Goal: Complete application form: Complete application form

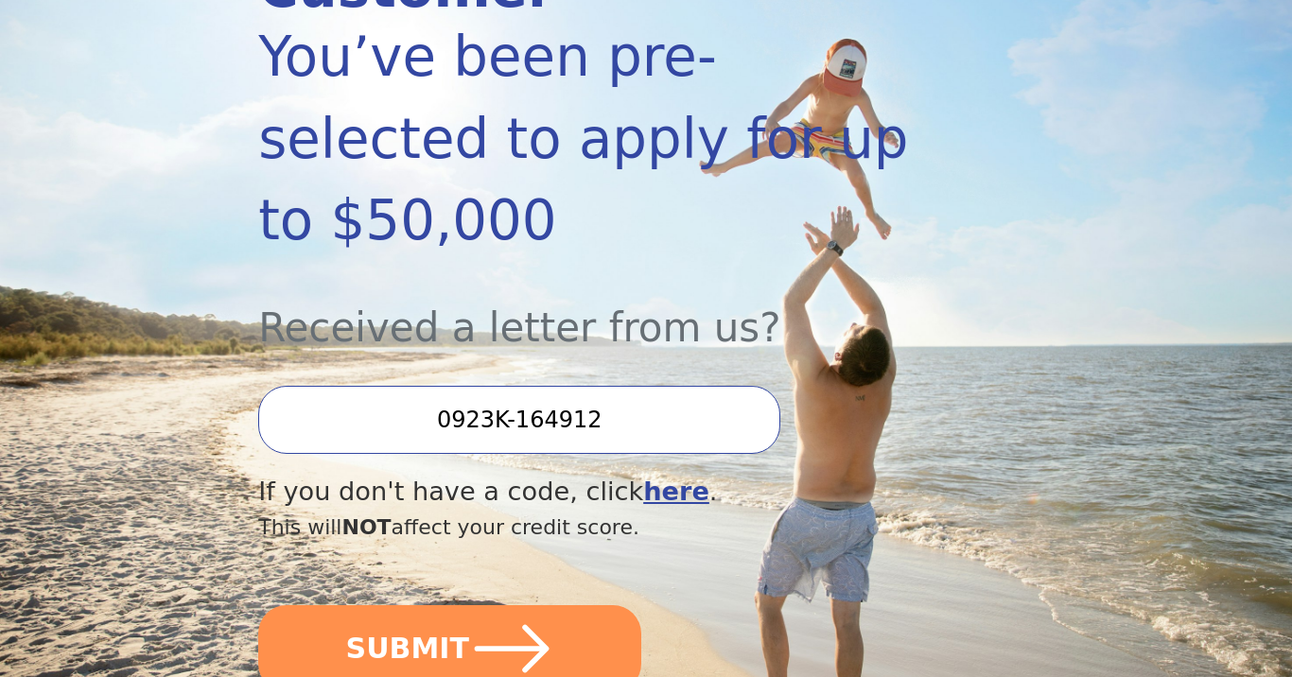
scroll to position [359, 0]
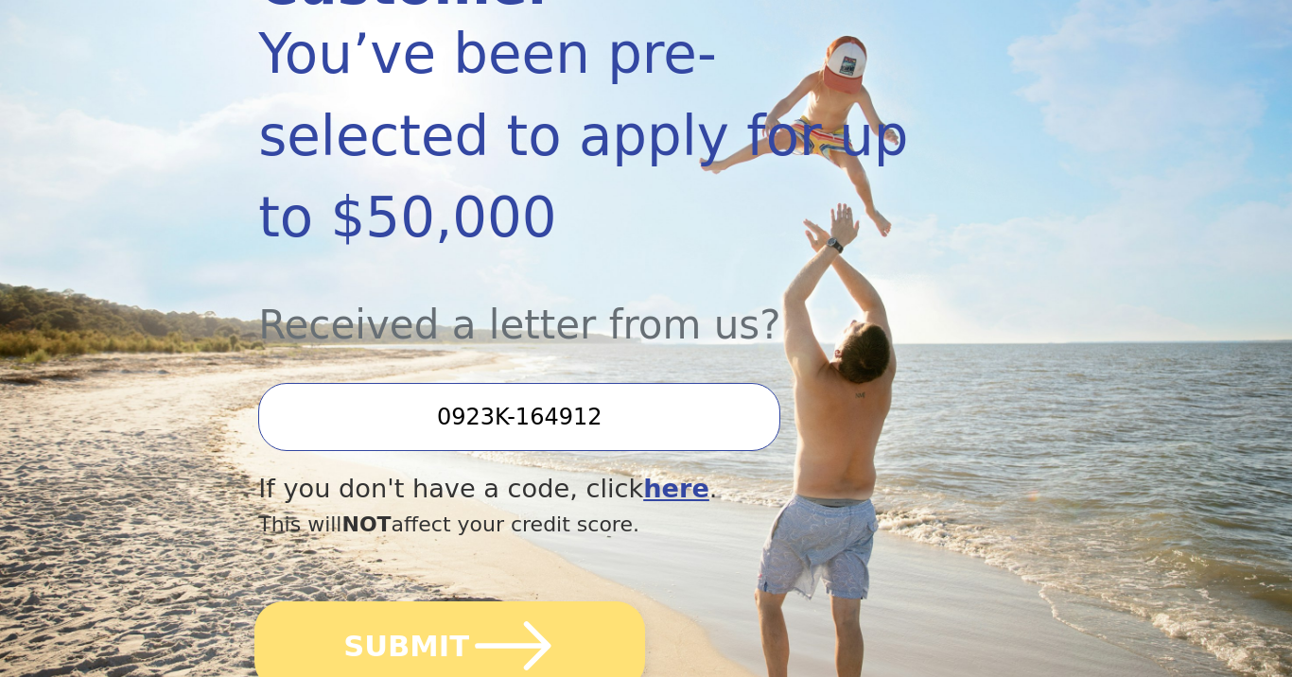
click at [479, 602] on icon "submit" at bounding box center [512, 645] width 87 height 87
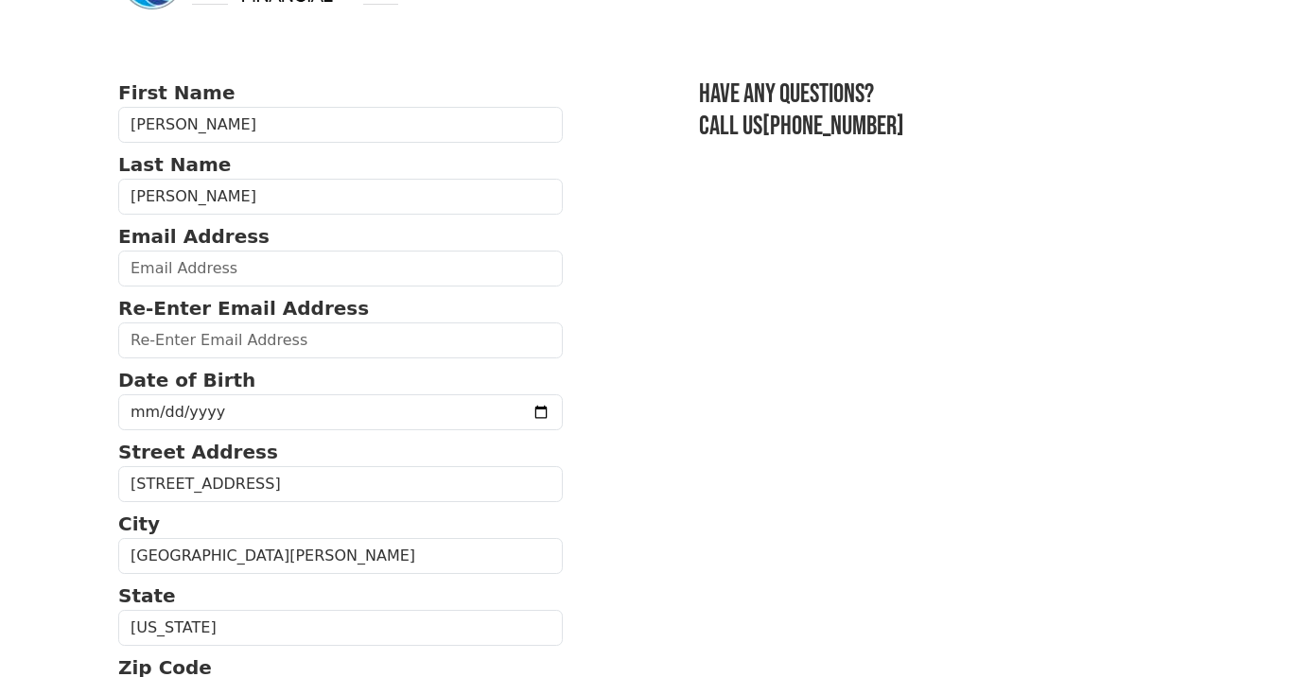
scroll to position [83, 0]
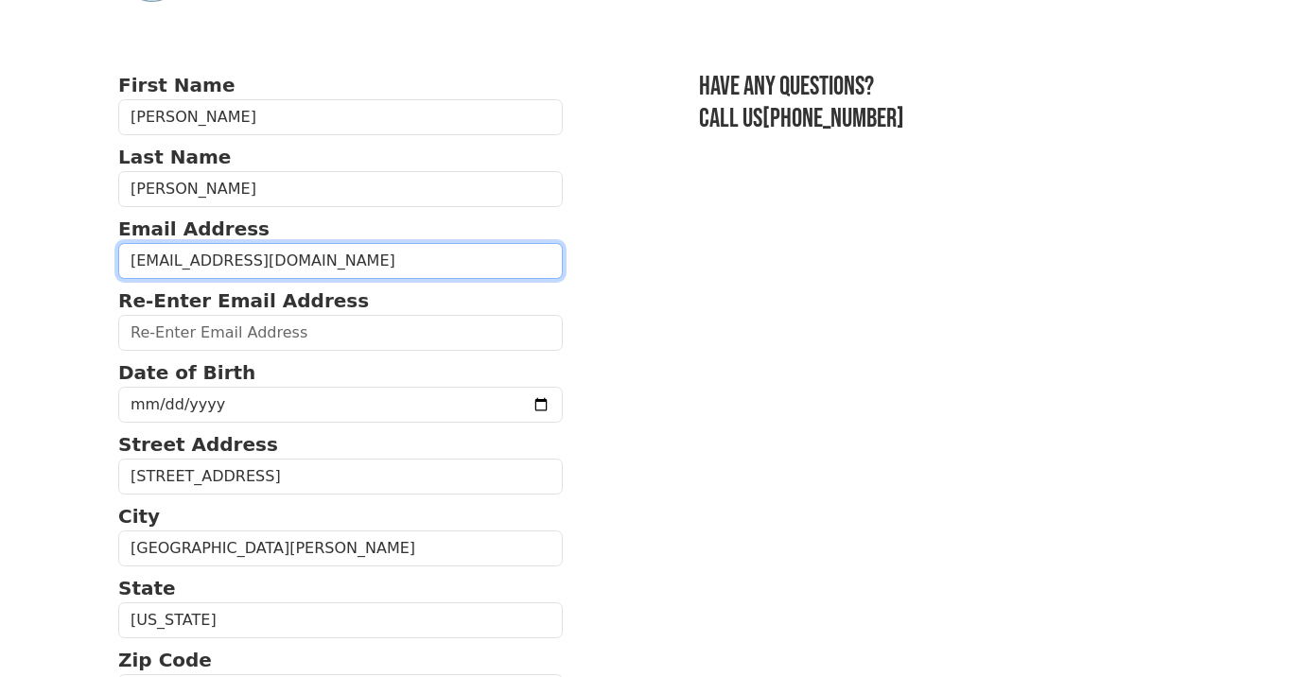
type input "[EMAIL_ADDRESS][DOMAIN_NAME]"
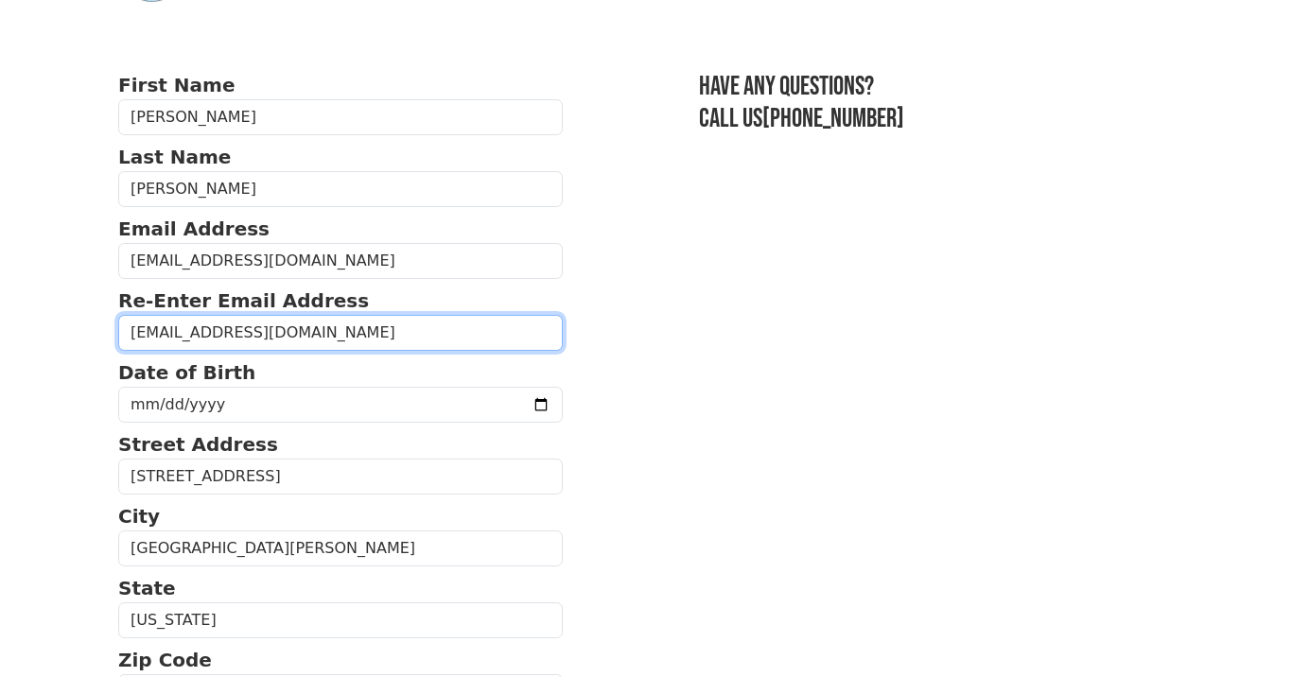
type input "[EMAIL_ADDRESS][DOMAIN_NAME]"
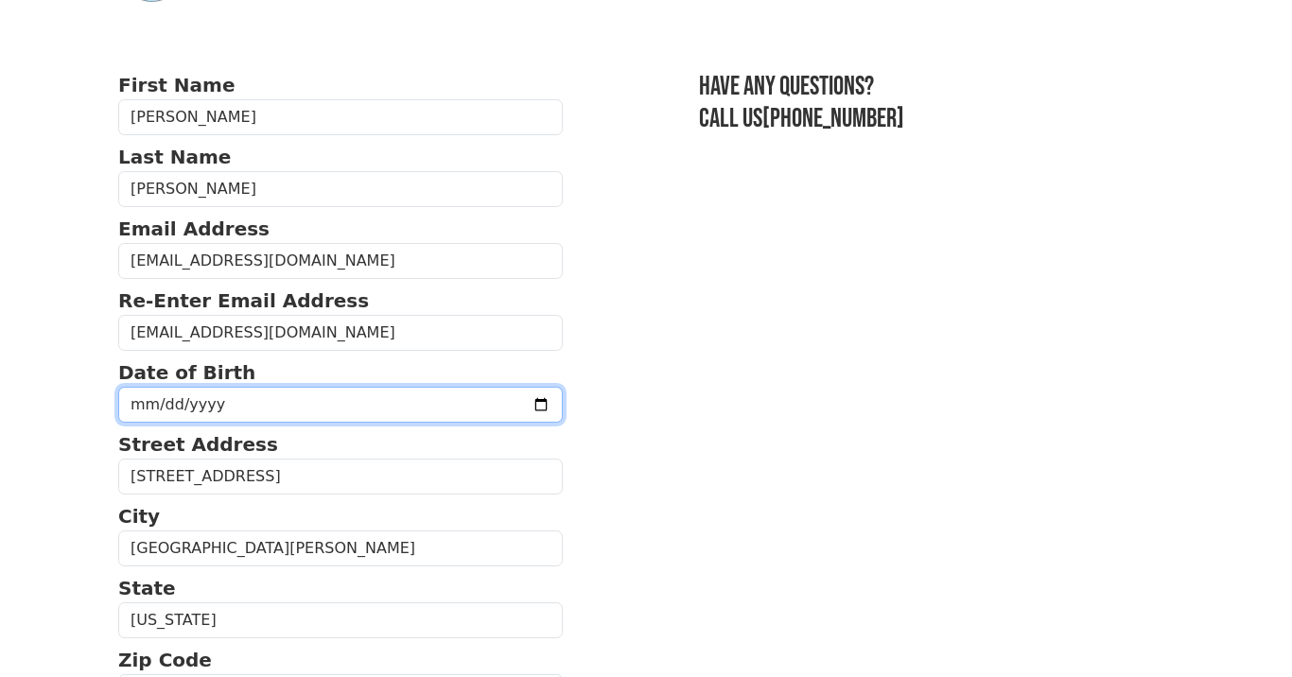
click at [156, 408] on input "date" at bounding box center [340, 405] width 445 height 36
click at [203, 408] on input "[DATE]" at bounding box center [340, 405] width 445 height 36
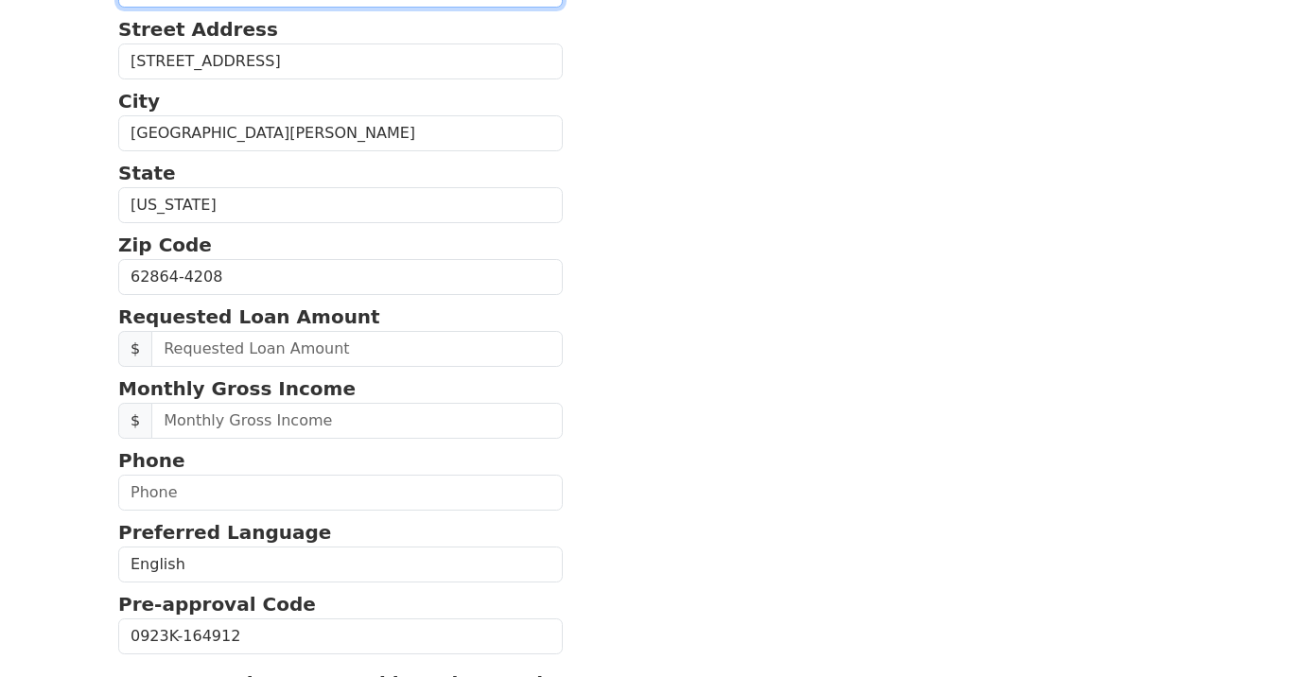
scroll to position [490, 0]
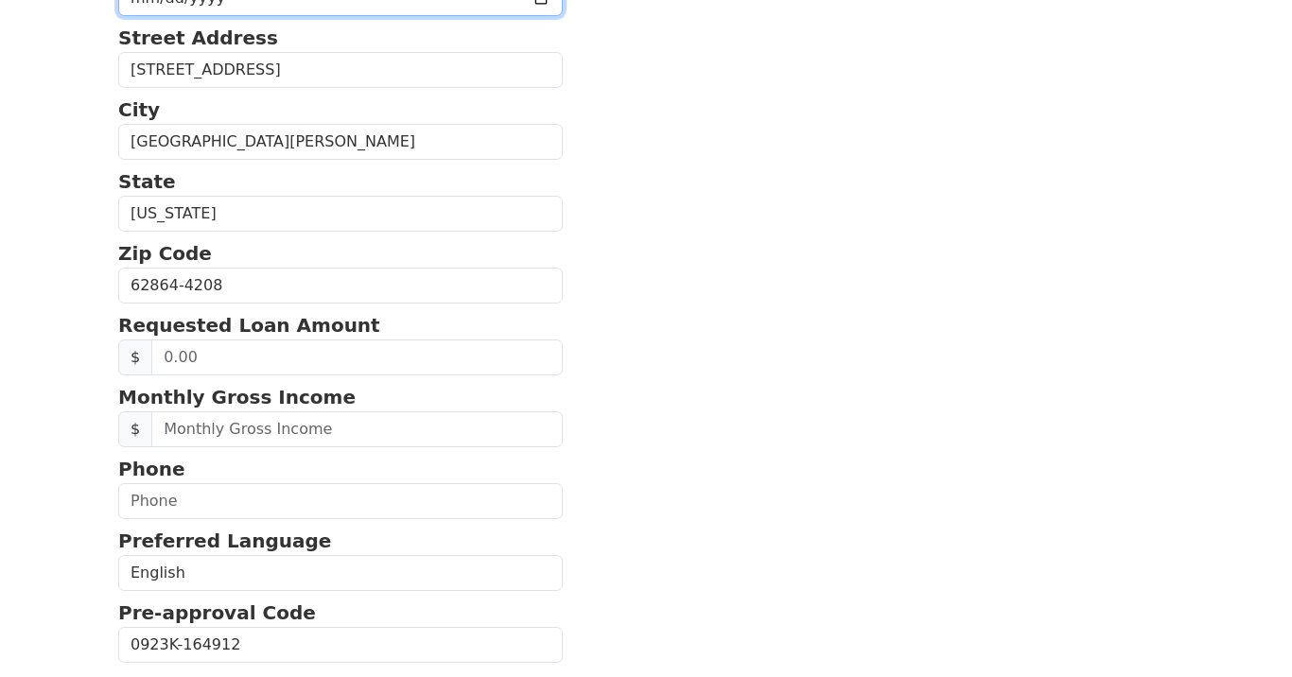
type input "[DATE]"
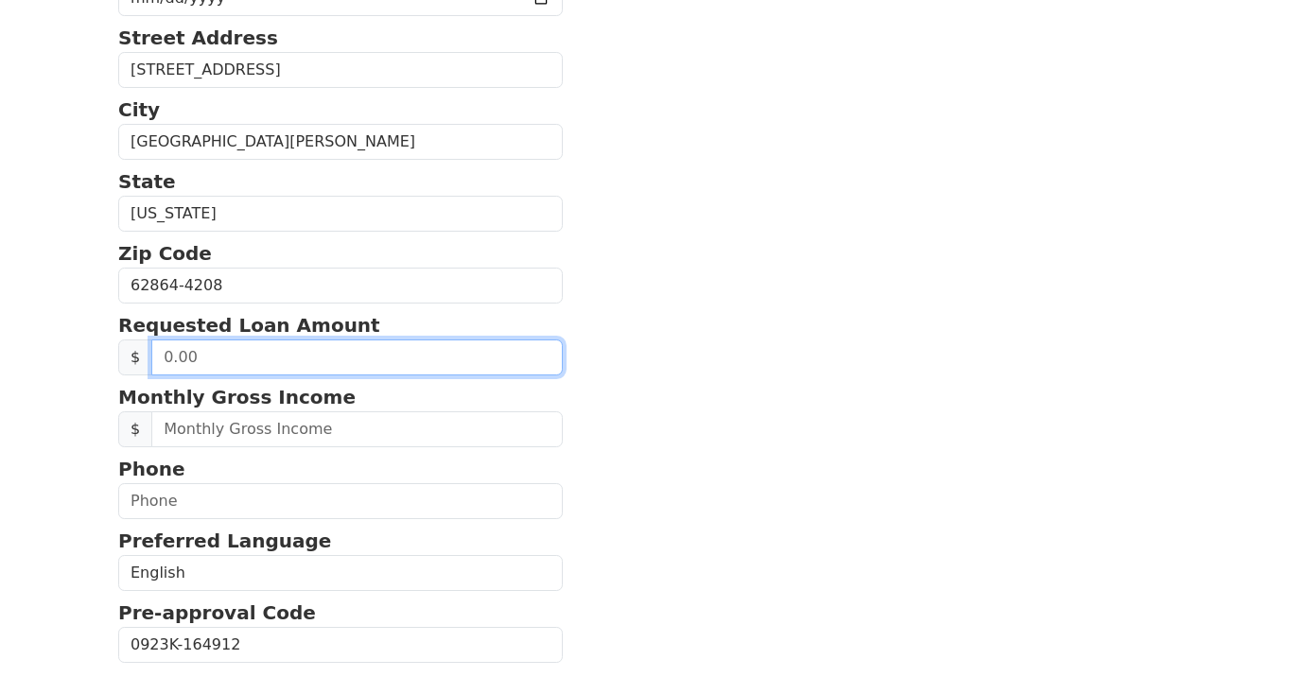
click at [305, 373] on input "text" at bounding box center [356, 358] width 411 height 36
type input "50,000.00"
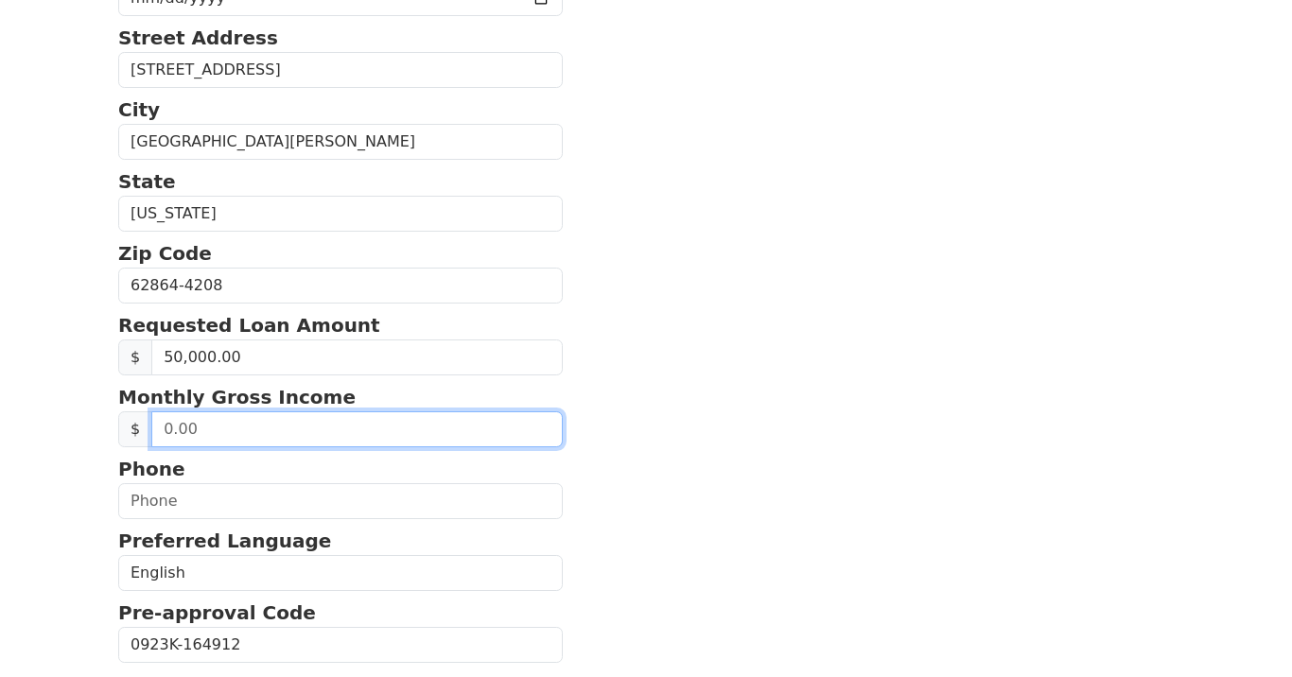
click at [259, 445] on input "text" at bounding box center [356, 429] width 411 height 36
type input "8,000.00"
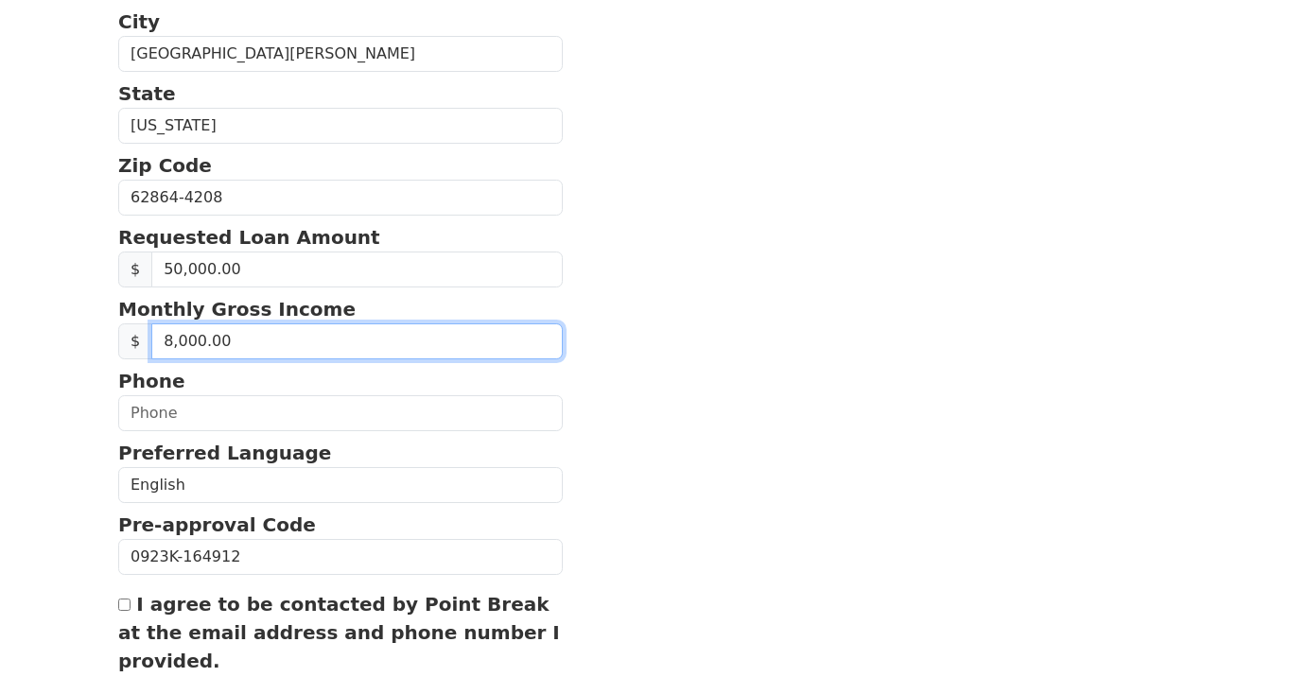
scroll to position [680, 0]
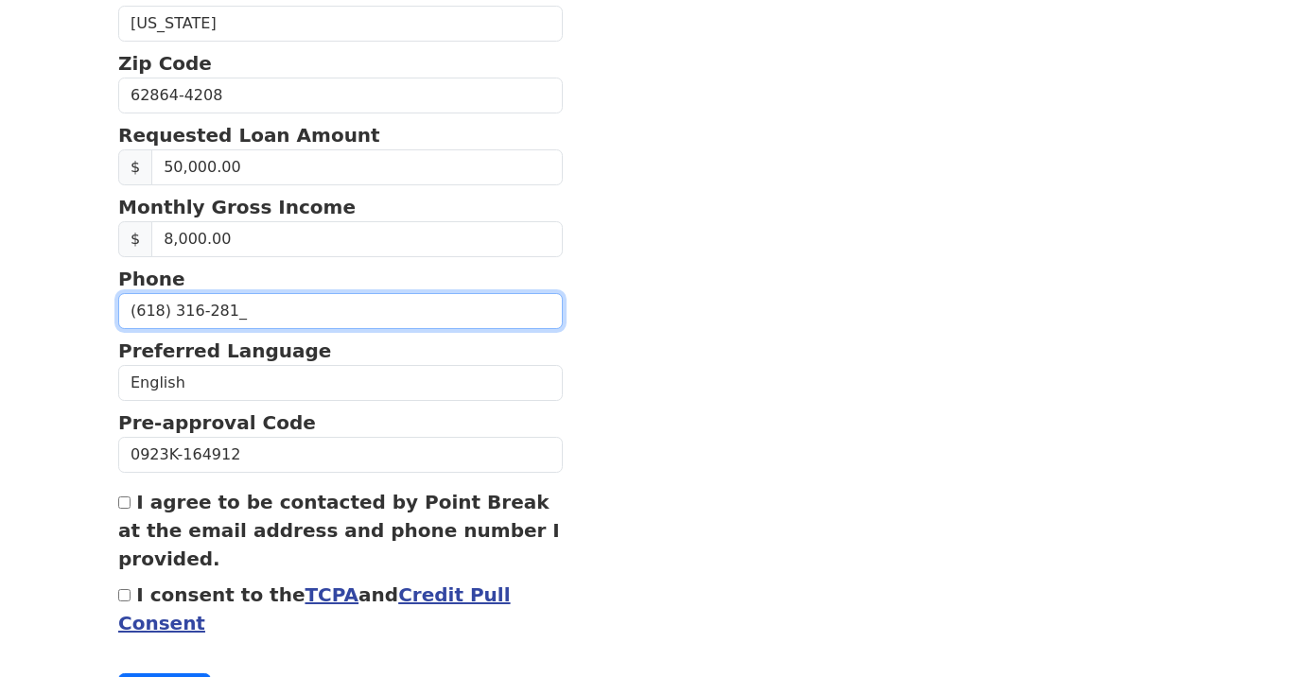
type input "[PHONE_NUMBER]"
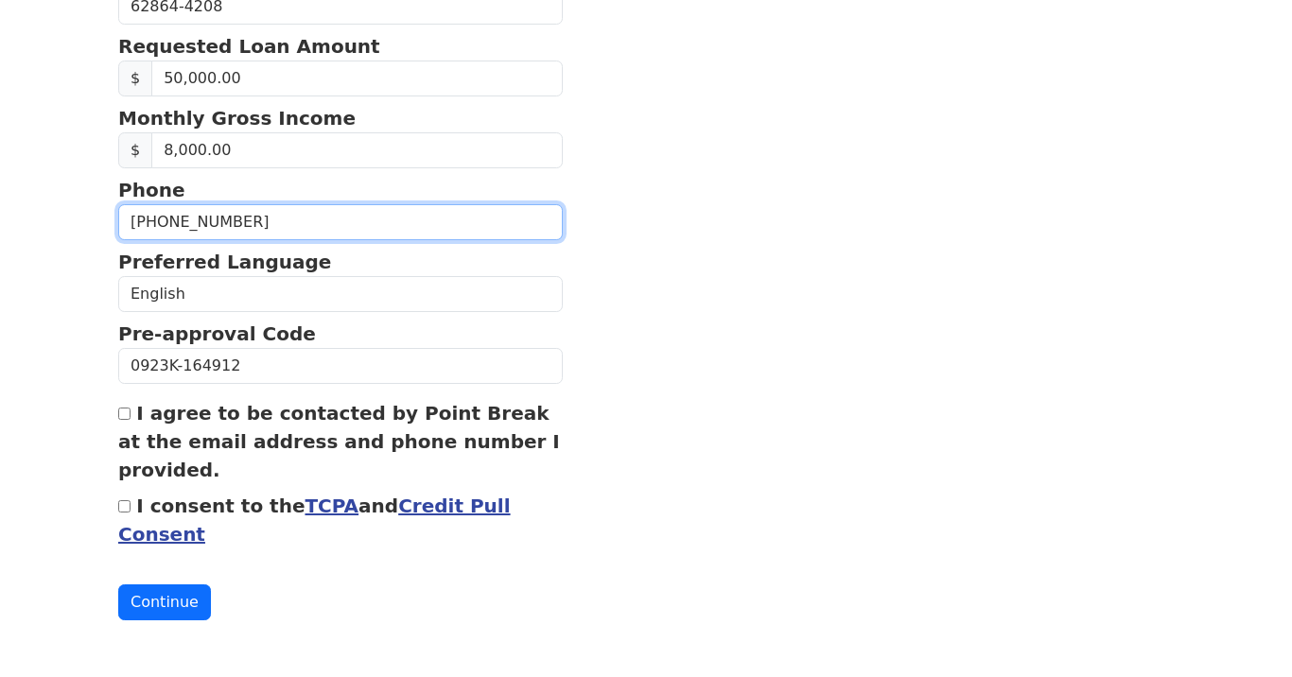
scroll to position [786, 0]
